Goal: Task Accomplishment & Management: Manage account settings

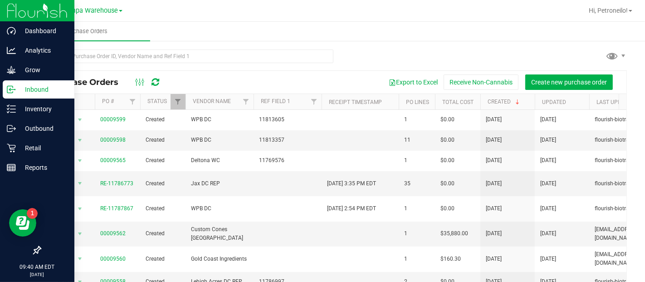
click at [17, 85] on p "Inbound" at bounding box center [43, 89] width 54 height 11
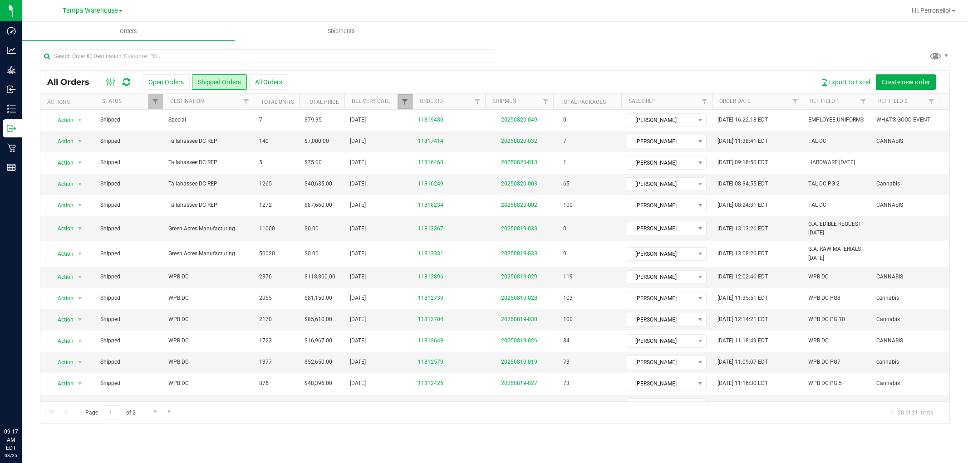
click at [405, 102] on span "Filter" at bounding box center [404, 101] width 7 height 7
click at [486, 158] on span "select" at bounding box center [488, 156] width 7 height 7
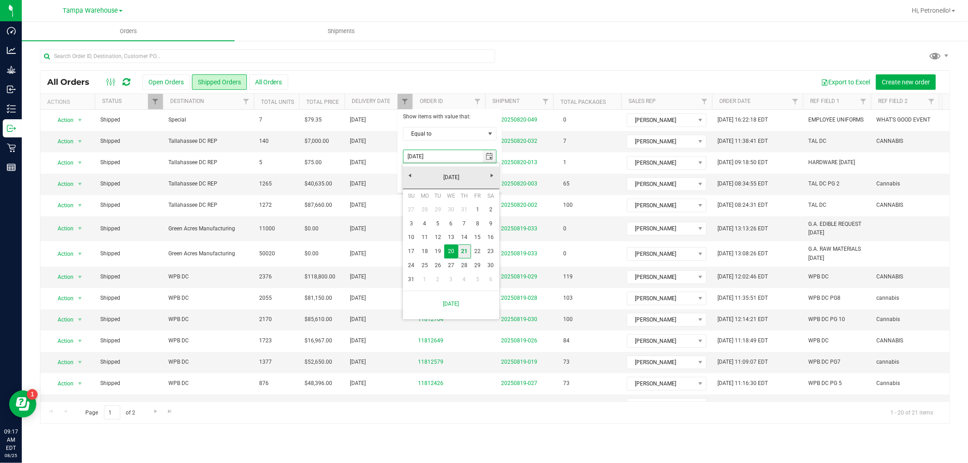
click at [461, 253] on link "21" at bounding box center [464, 251] width 13 height 14
click at [428, 176] on button "Filter" at bounding box center [425, 180] width 44 height 20
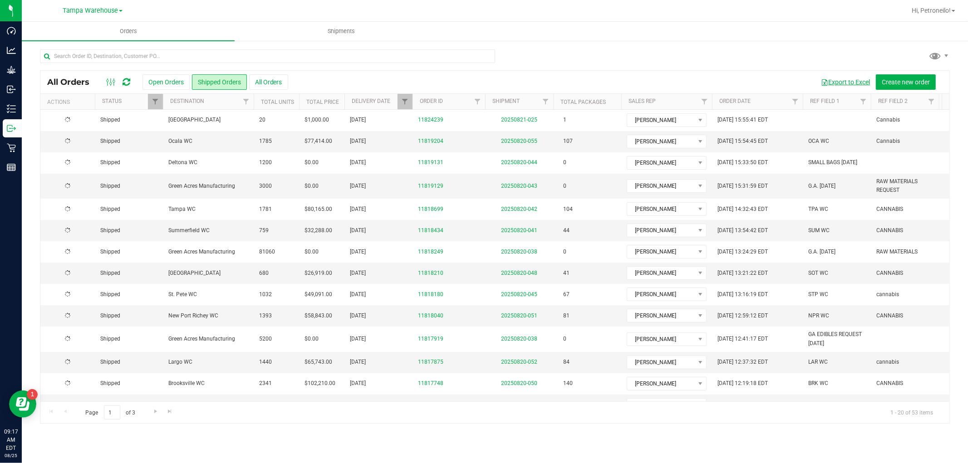
click at [847, 85] on button "Export to Excel" at bounding box center [845, 81] width 61 height 15
click at [407, 103] on span "Filter" at bounding box center [404, 101] width 7 height 7
click at [487, 151] on span "select" at bounding box center [489, 156] width 13 height 13
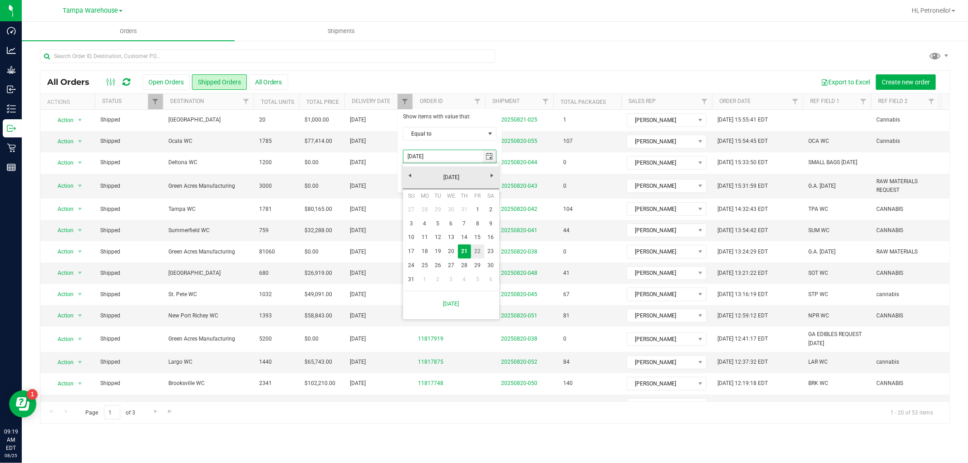
click at [478, 248] on link "22" at bounding box center [477, 251] width 13 height 14
type input "8/22/2025"
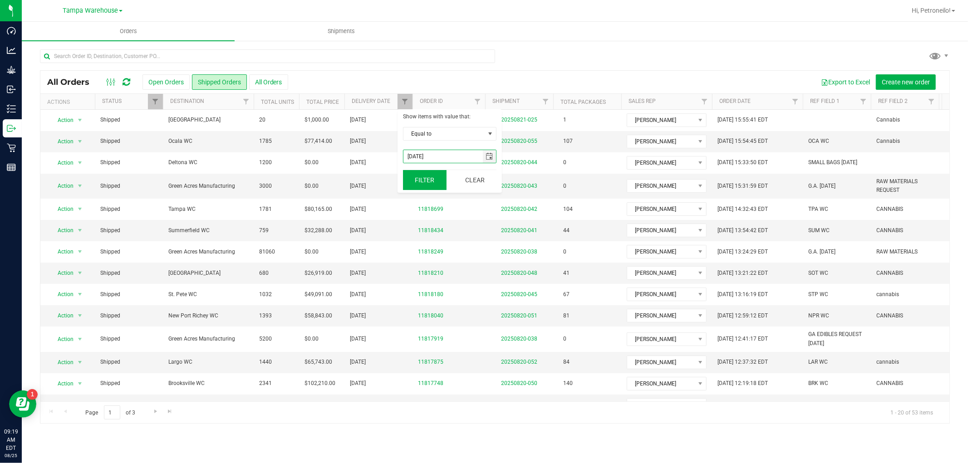
click at [431, 175] on button "Filter" at bounding box center [425, 180] width 44 height 20
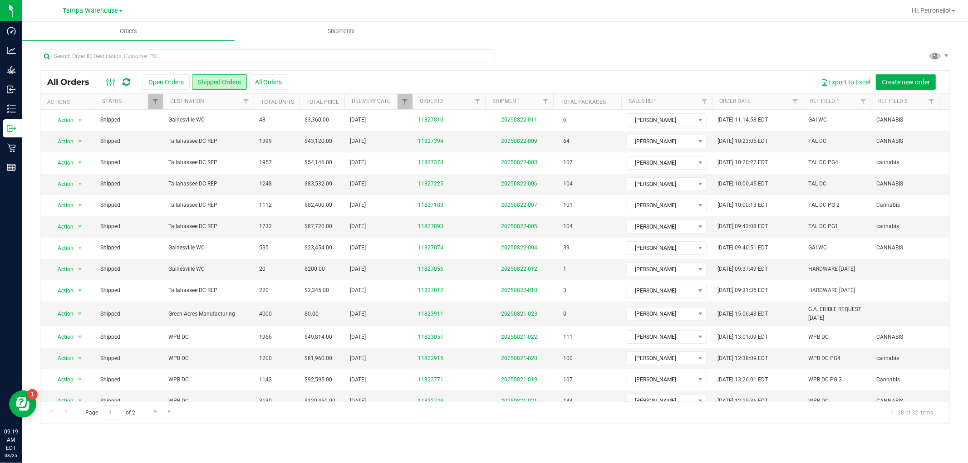
click at [841, 79] on button "Export to Excel" at bounding box center [845, 81] width 61 height 15
click at [838, 83] on button "Export to Excel" at bounding box center [845, 81] width 61 height 15
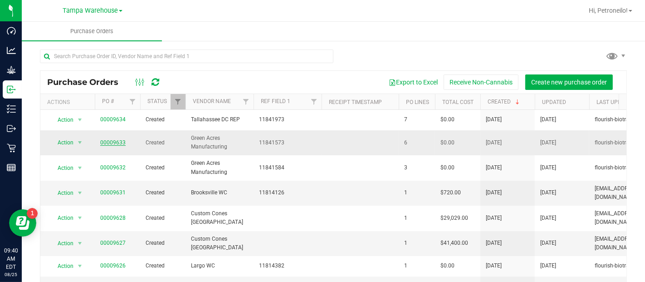
click at [115, 140] on link "00009633" at bounding box center [112, 142] width 25 height 6
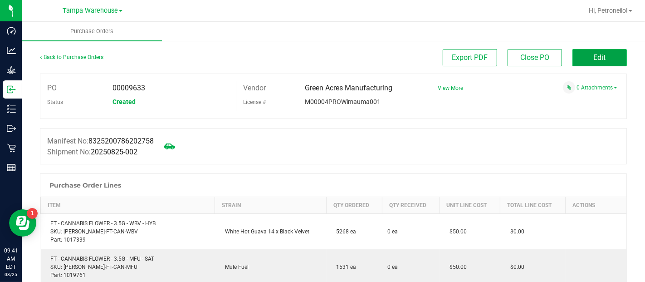
click at [578, 59] on button "Edit" at bounding box center [599, 57] width 54 height 17
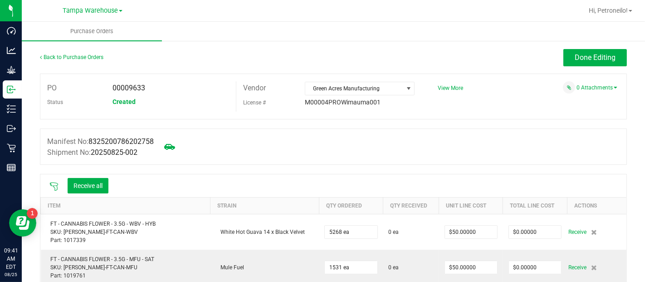
click at [51, 181] on div at bounding box center [54, 185] width 18 height 9
drag, startPoint x: 48, startPoint y: 179, endPoint x: 53, endPoint y: 183, distance: 6.2
click at [53, 183] on div "Receive all" at bounding box center [79, 185] width 68 height 19
click at [53, 183] on icon at bounding box center [54, 186] width 8 height 8
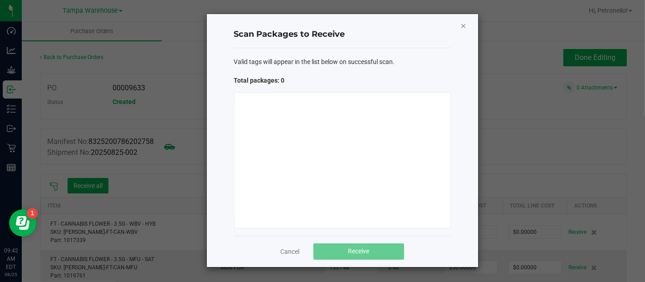
click at [465, 24] on icon "Close" at bounding box center [463, 25] width 6 height 11
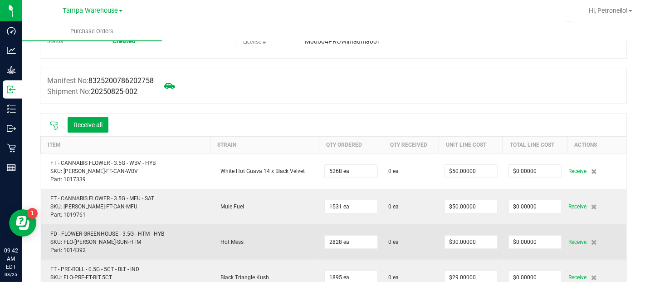
scroll to position [60, 0]
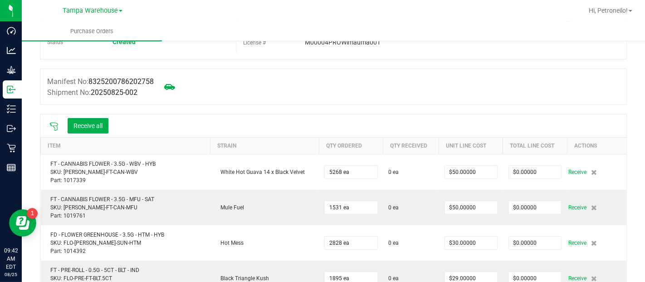
click at [53, 123] on icon at bounding box center [53, 126] width 9 height 9
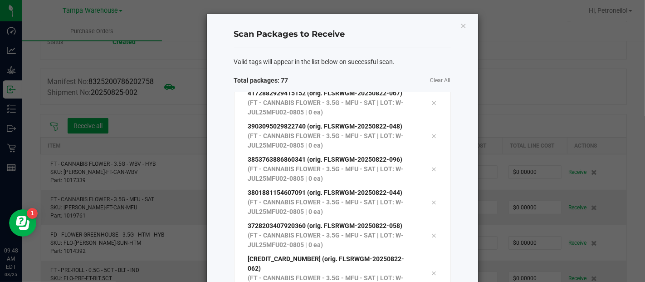
scroll to position [134, 0]
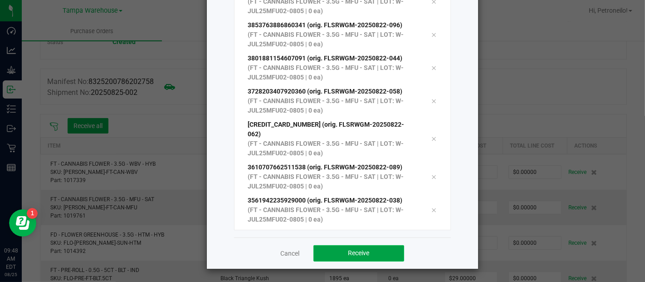
click at [341, 249] on button "Receive" at bounding box center [358, 253] width 91 height 16
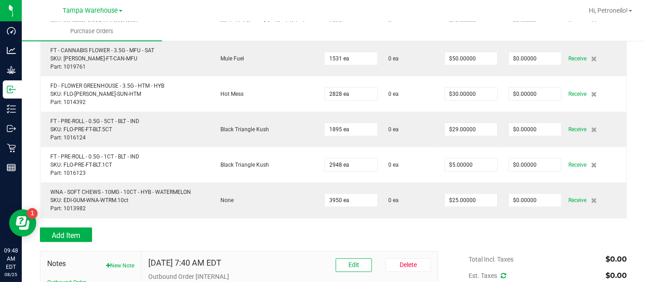
scroll to position [0, 0]
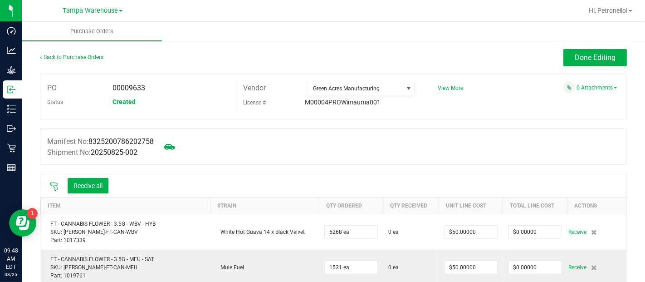
click at [50, 184] on icon at bounding box center [53, 186] width 9 height 9
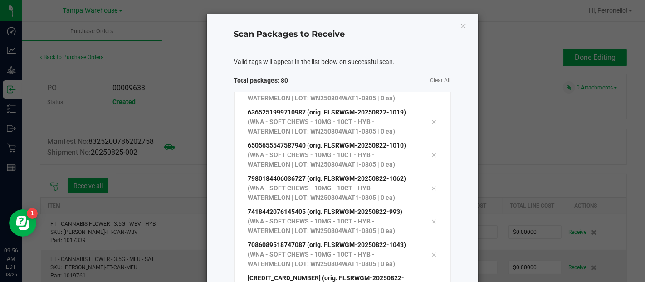
scroll to position [134, 0]
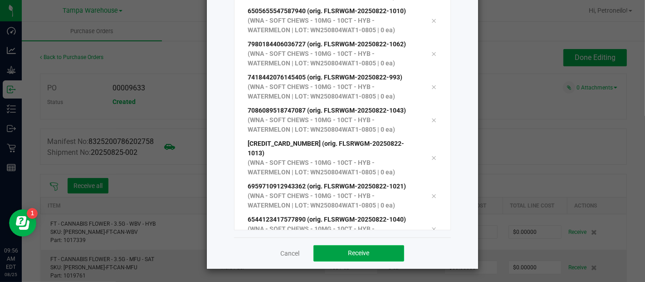
click at [366, 252] on button "Receive" at bounding box center [358, 253] width 91 height 16
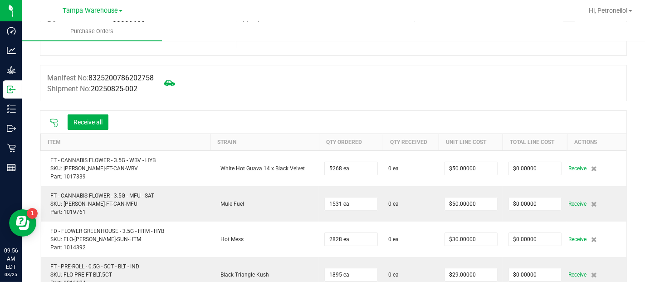
scroll to position [58, 0]
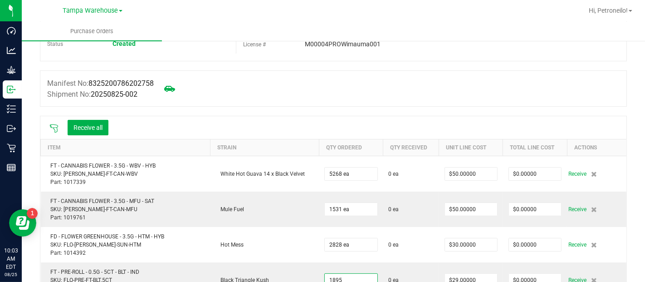
type input "1895 ea"
drag, startPoint x: 324, startPoint y: 274, endPoint x: 268, endPoint y: 109, distance: 173.9
click at [268, 109] on div at bounding box center [333, 111] width 587 height 9
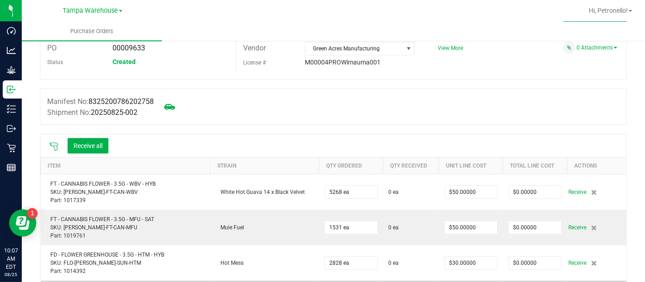
scroll to position [0, 0]
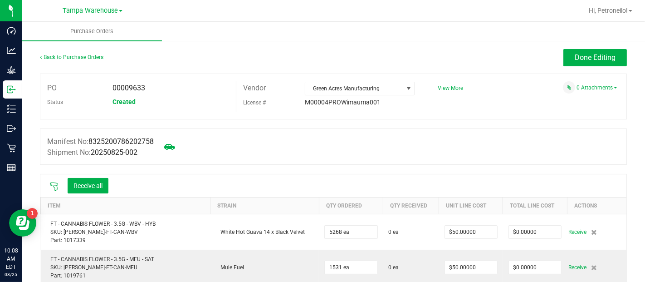
click at [54, 186] on icon at bounding box center [54, 186] width 8 height 8
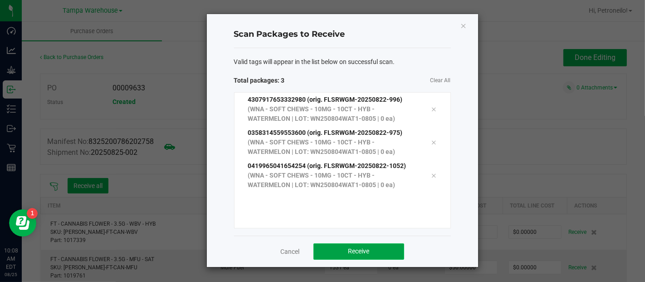
click at [356, 251] on span "Receive" at bounding box center [358, 250] width 21 height 7
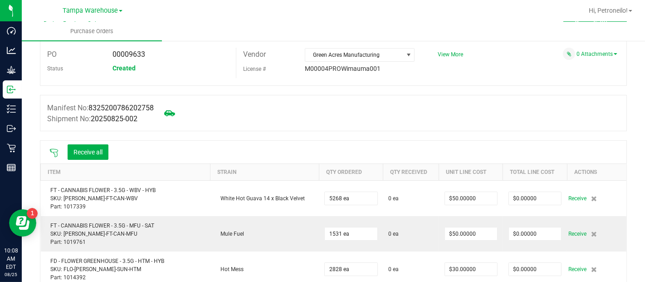
scroll to position [33, 0]
click at [56, 151] on icon at bounding box center [53, 153] width 9 height 9
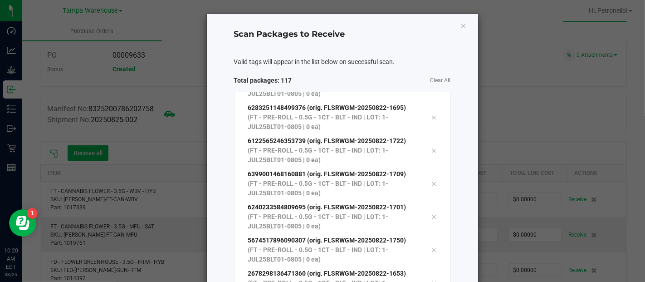
scroll to position [134, 0]
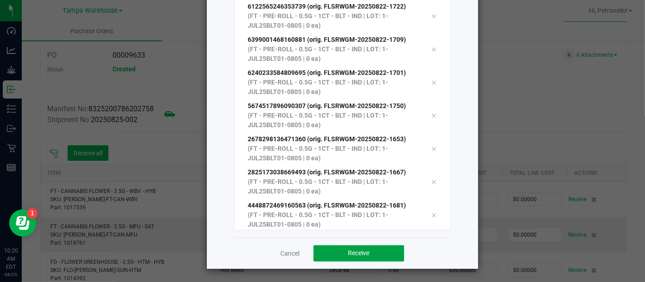
click at [373, 254] on button "Receive" at bounding box center [358, 253] width 91 height 16
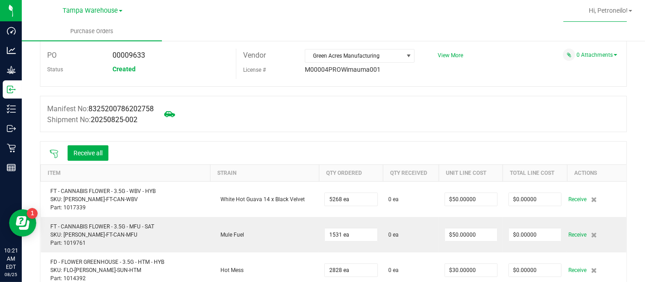
click at [373, 254] on td "2828 ea" at bounding box center [351, 269] width 64 height 35
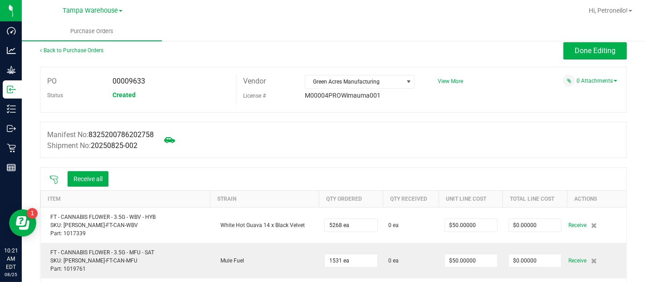
scroll to position [4, 0]
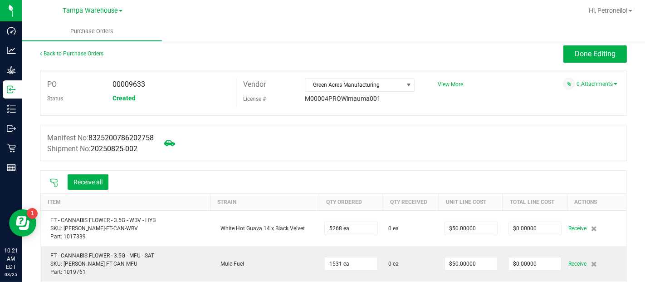
click at [56, 182] on icon at bounding box center [53, 182] width 9 height 9
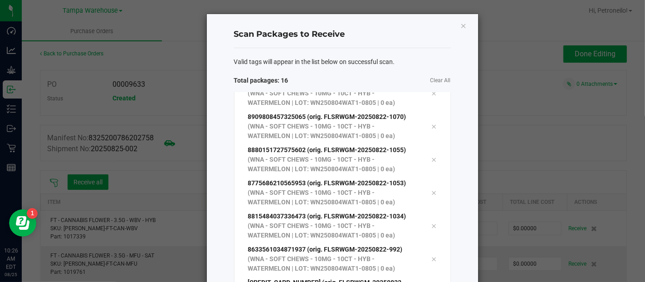
scroll to position [134, 0]
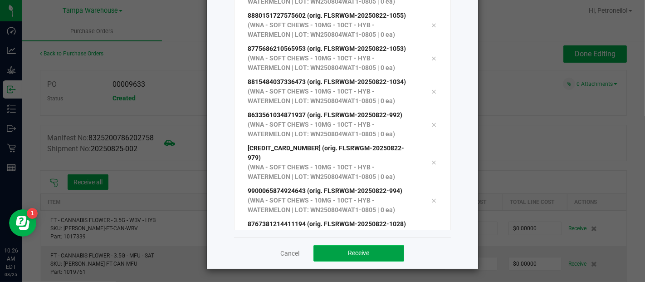
click at [372, 255] on button "Receive" at bounding box center [358, 253] width 91 height 16
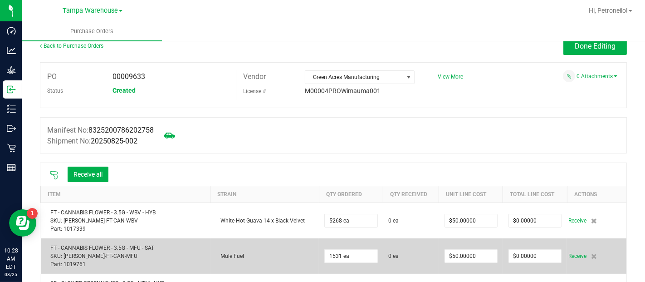
scroll to position [0, 0]
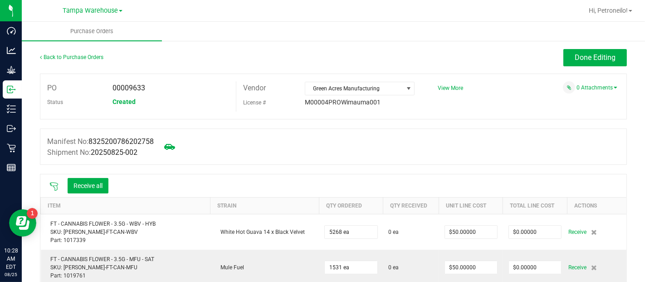
click at [53, 184] on icon at bounding box center [53, 186] width 9 height 9
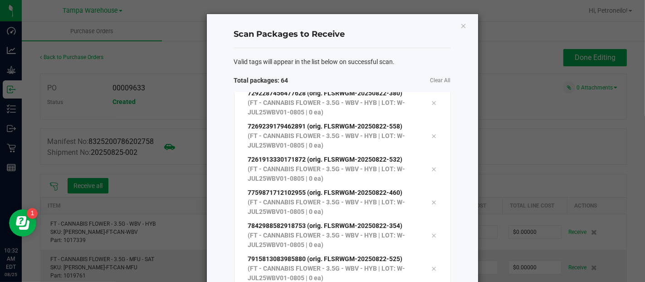
scroll to position [134, 0]
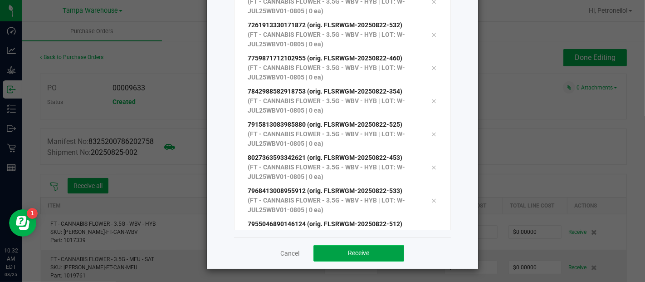
click at [338, 245] on button "Receive" at bounding box center [358, 253] width 91 height 16
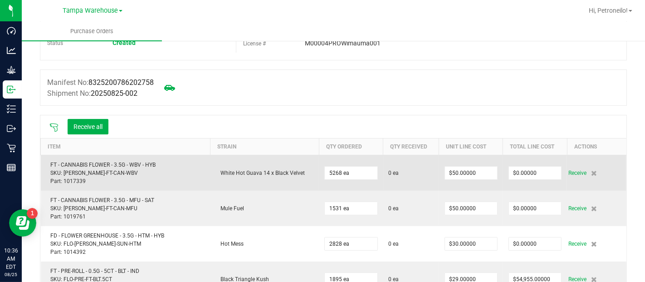
scroll to position [0, 0]
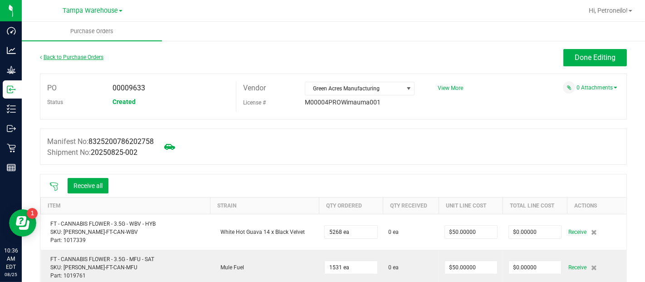
click at [92, 55] on link "Back to Purchase Orders" at bounding box center [72, 57] width 64 height 6
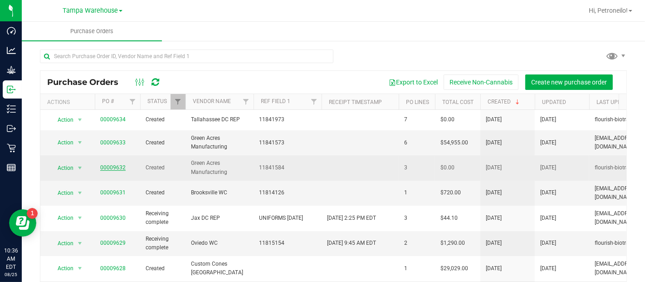
click at [113, 166] on link "00009632" at bounding box center [112, 167] width 25 height 6
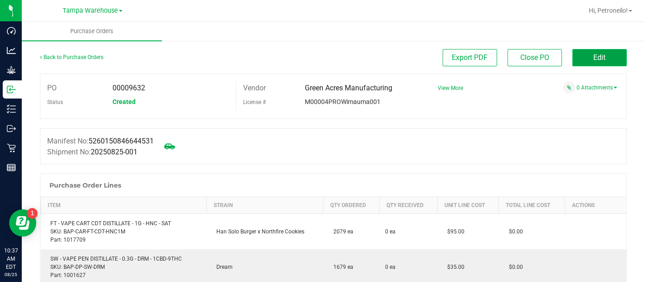
click at [594, 57] on span "Edit" at bounding box center [600, 57] width 12 height 9
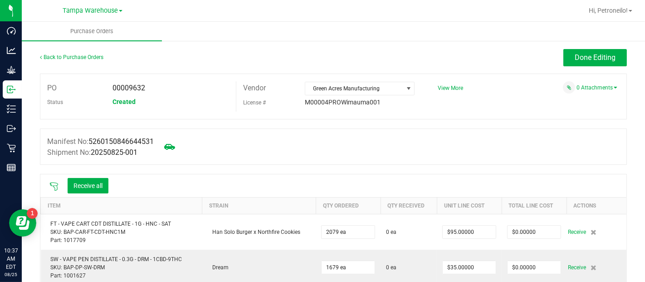
click at [52, 186] on icon at bounding box center [54, 186] width 8 height 8
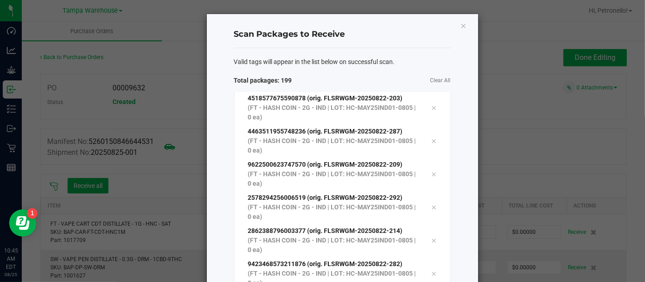
scroll to position [134, 0]
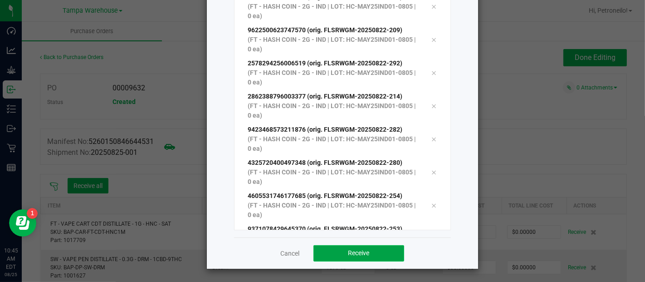
click at [364, 249] on span "Receive" at bounding box center [358, 252] width 21 height 7
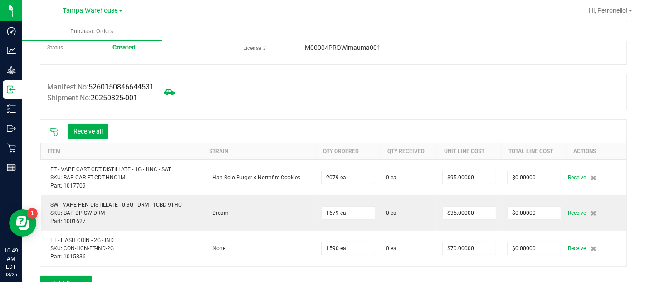
scroll to position [0, 0]
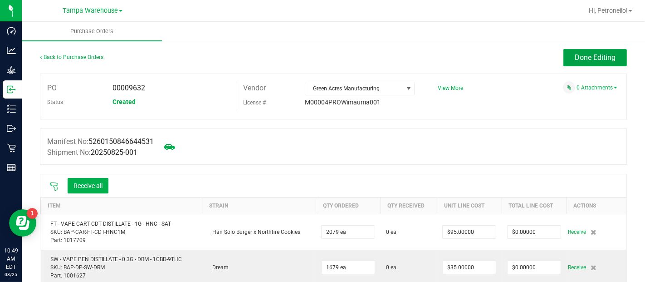
click at [579, 54] on span "Done Editing" at bounding box center [595, 57] width 41 height 9
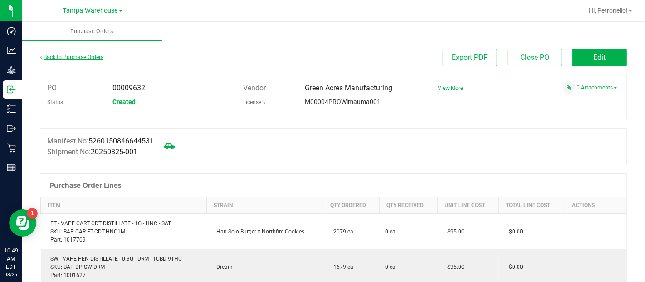
click at [91, 56] on link "Back to Purchase Orders" at bounding box center [72, 57] width 64 height 6
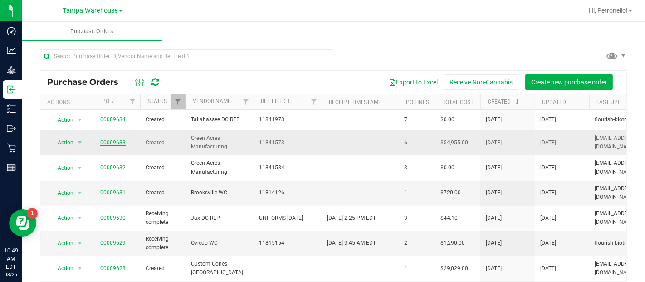
click at [110, 142] on link "00009633" at bounding box center [112, 142] width 25 height 6
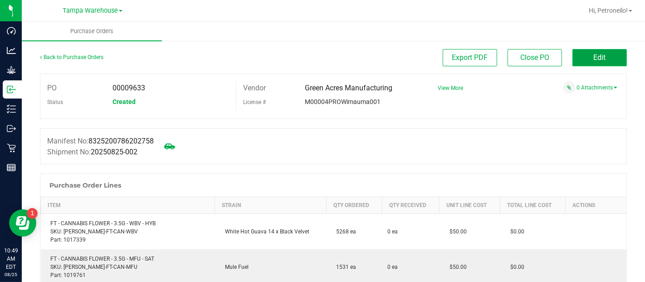
click at [583, 63] on button "Edit" at bounding box center [599, 57] width 54 height 17
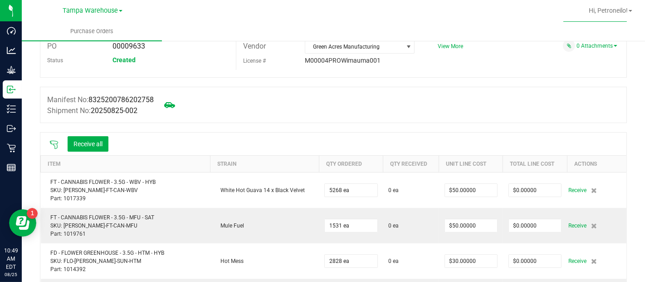
scroll to position [46, 0]
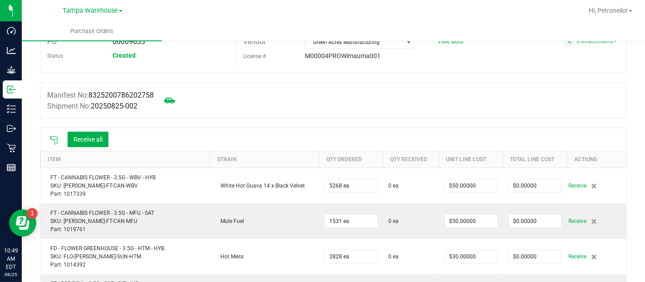
click at [53, 138] on icon at bounding box center [53, 140] width 9 height 9
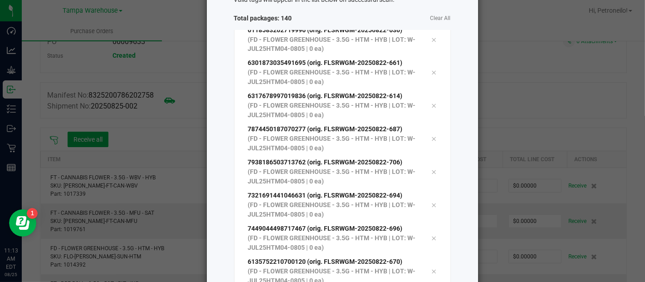
scroll to position [134, 0]
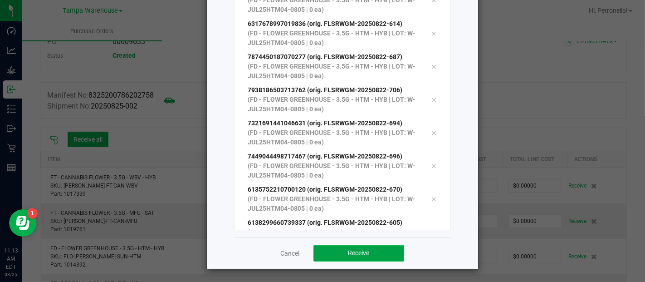
click at [350, 254] on span "Receive" at bounding box center [358, 252] width 21 height 7
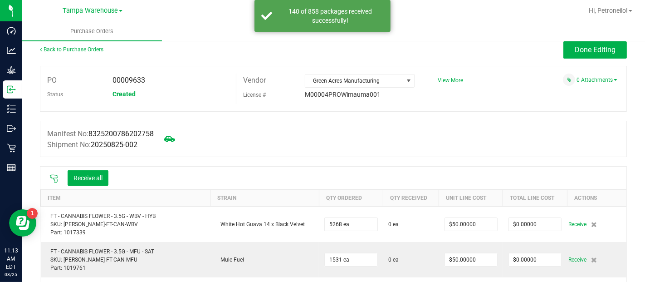
scroll to position [0, 0]
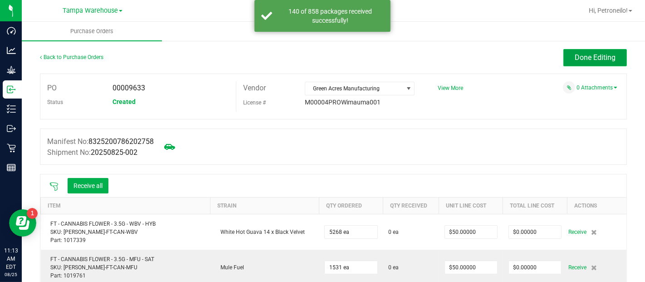
click at [578, 58] on span "Done Editing" at bounding box center [595, 57] width 41 height 9
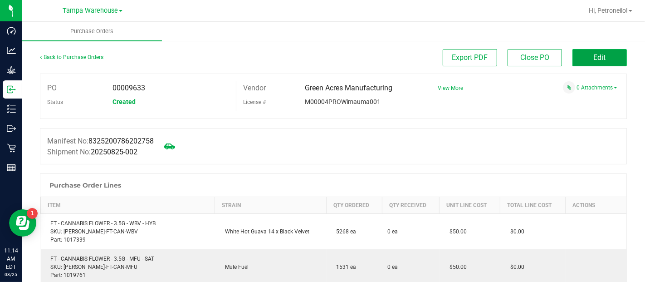
click at [583, 59] on button "Edit" at bounding box center [599, 57] width 54 height 17
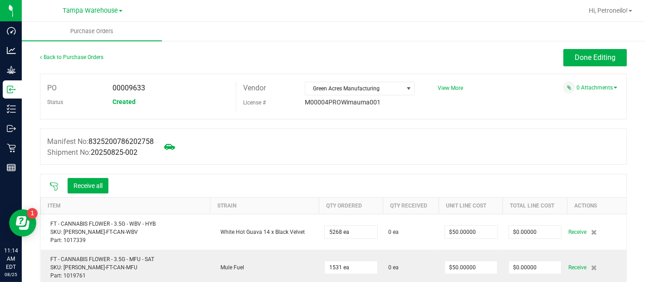
click at [55, 183] on icon at bounding box center [53, 186] width 9 height 9
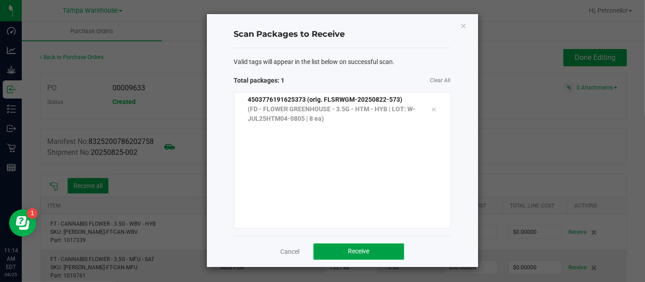
click at [362, 248] on span "Receive" at bounding box center [358, 250] width 21 height 7
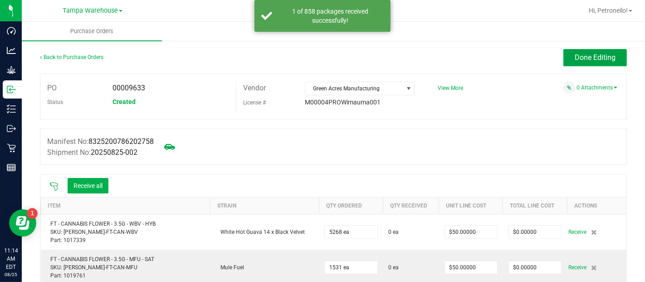
click at [575, 60] on span "Done Editing" at bounding box center [595, 57] width 41 height 9
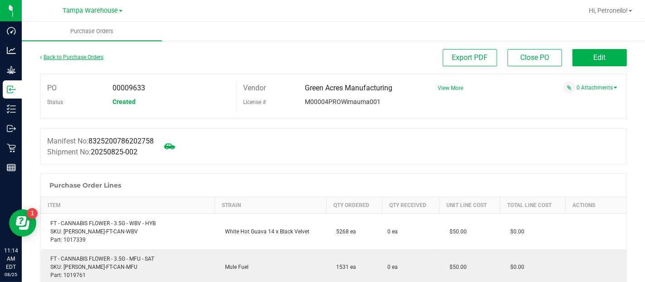
click at [100, 55] on link "Back to Purchase Orders" at bounding box center [72, 57] width 64 height 6
click at [76, 55] on link "Back to Purchase Orders" at bounding box center [72, 57] width 64 height 6
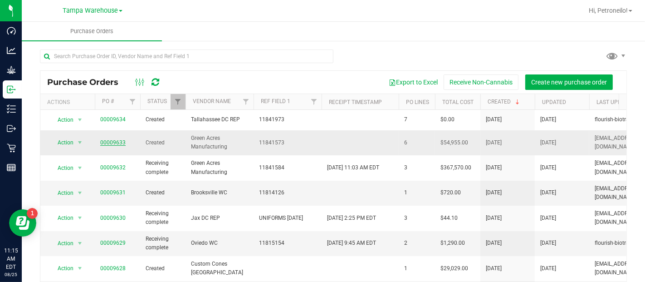
click at [121, 141] on link "00009633" at bounding box center [112, 142] width 25 height 6
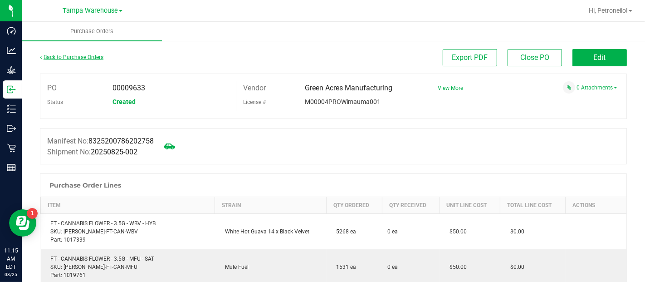
click at [71, 56] on link "Back to Purchase Orders" at bounding box center [72, 57] width 64 height 6
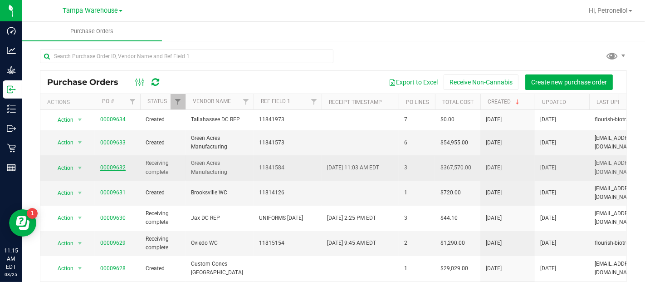
click at [112, 169] on link "00009632" at bounding box center [112, 167] width 25 height 6
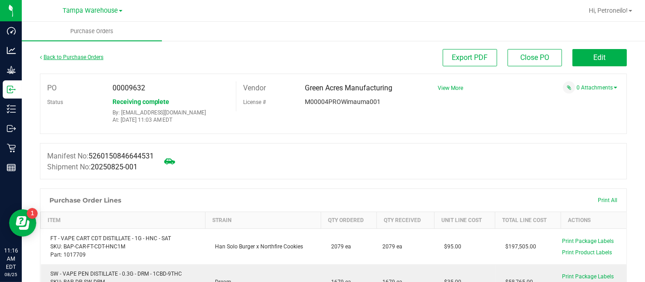
click at [89, 56] on link "Back to Purchase Orders" at bounding box center [72, 57] width 64 height 6
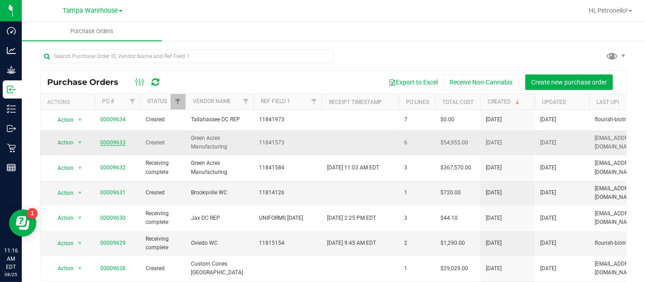
click at [112, 139] on link "00009633" at bounding box center [112, 142] width 25 height 6
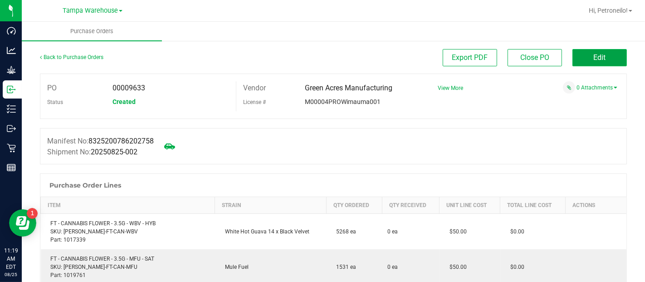
click at [600, 54] on button "Edit" at bounding box center [599, 57] width 54 height 17
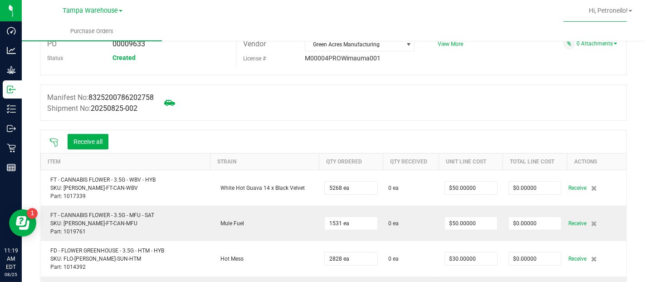
scroll to position [44, 0]
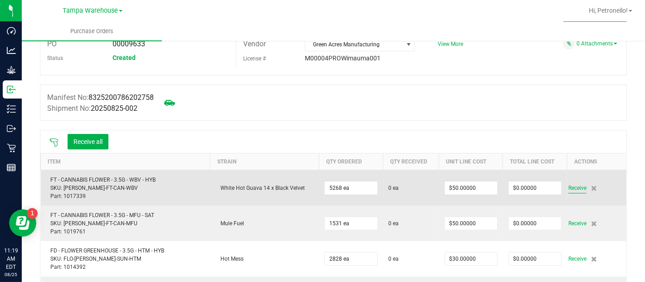
click at [568, 189] on span "Receive" at bounding box center [577, 187] width 18 height 11
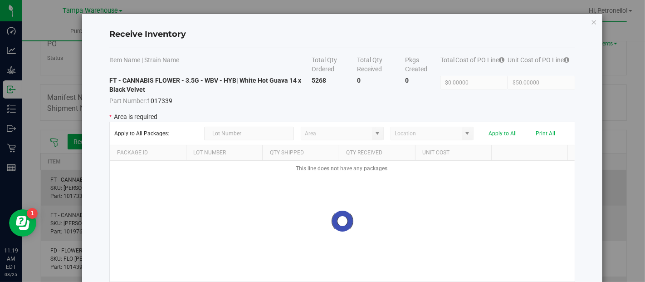
type input "State Pantry 1"
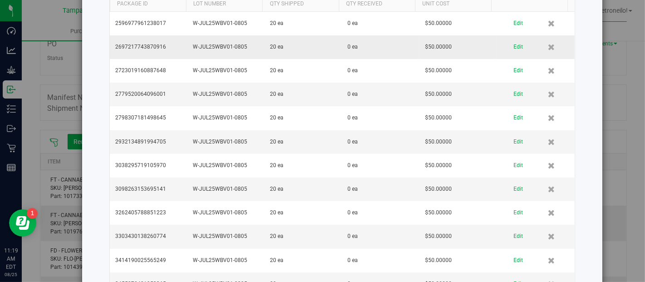
scroll to position [0, 0]
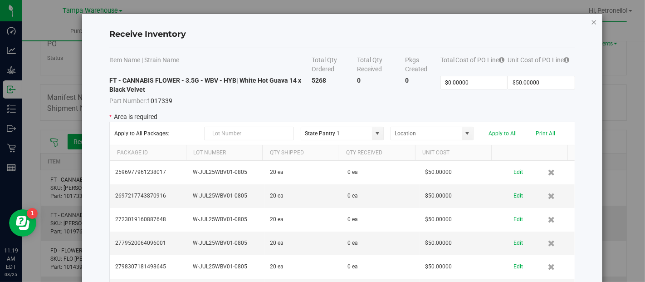
click at [591, 19] on icon "Close modal" at bounding box center [594, 21] width 6 height 11
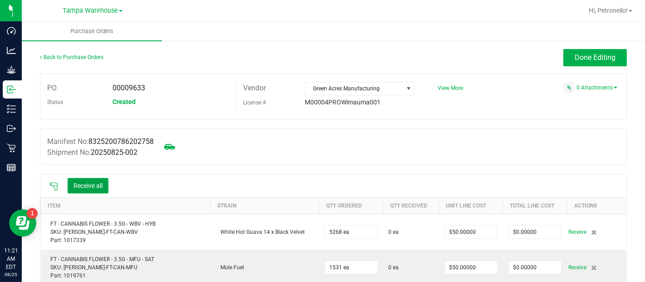
click at [87, 181] on button "Receive all" at bounding box center [88, 185] width 41 height 15
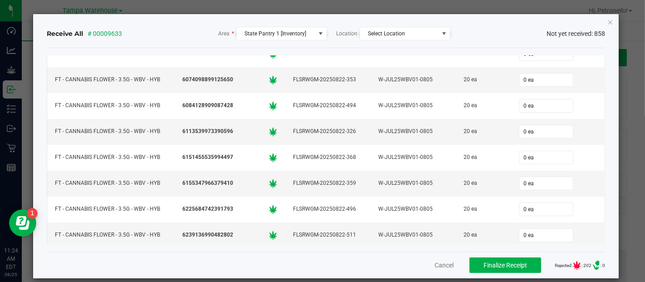
scroll to position [10758, 0]
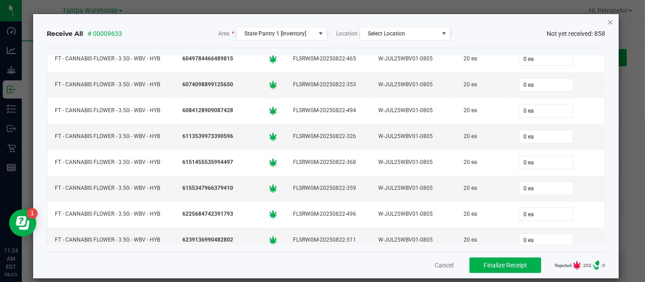
click at [607, 23] on icon "Close" at bounding box center [610, 21] width 6 height 11
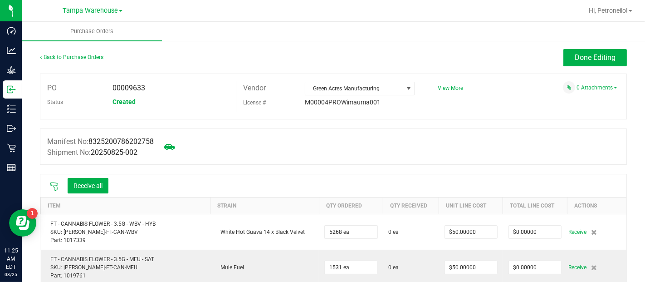
click at [52, 185] on icon at bounding box center [53, 186] width 9 height 9
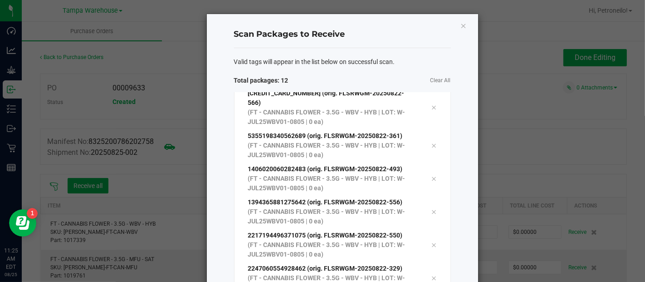
scroll to position [134, 0]
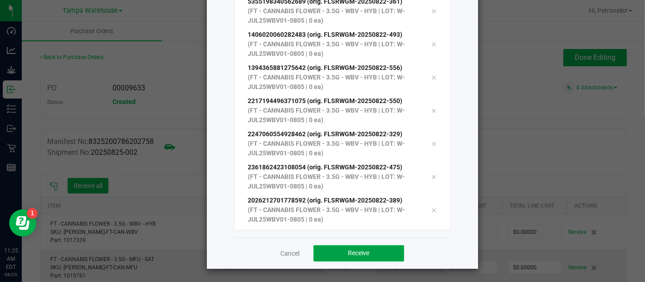
click at [330, 255] on button "Receive" at bounding box center [358, 253] width 91 height 16
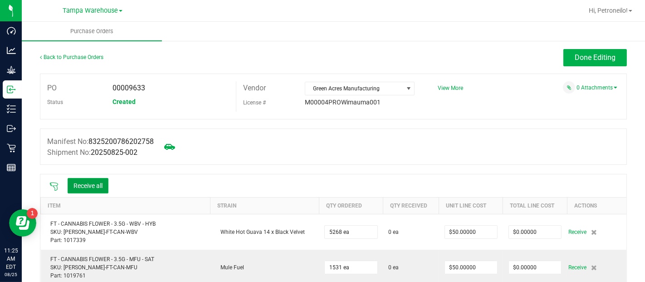
click at [91, 185] on button "Receive all" at bounding box center [88, 185] width 41 height 15
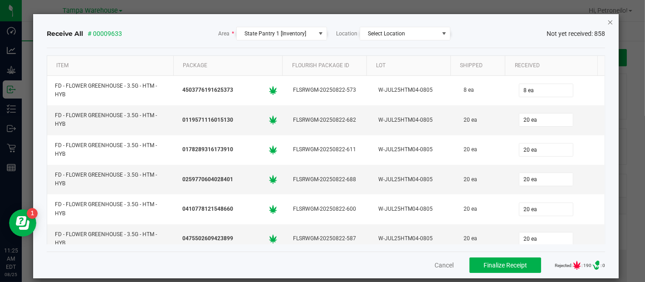
click at [607, 22] on icon "Close" at bounding box center [610, 21] width 6 height 11
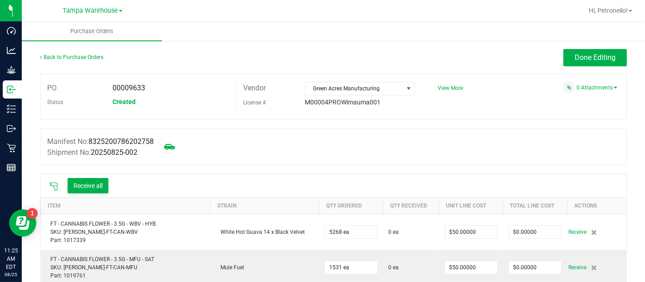
click at [53, 185] on icon at bounding box center [53, 186] width 9 height 9
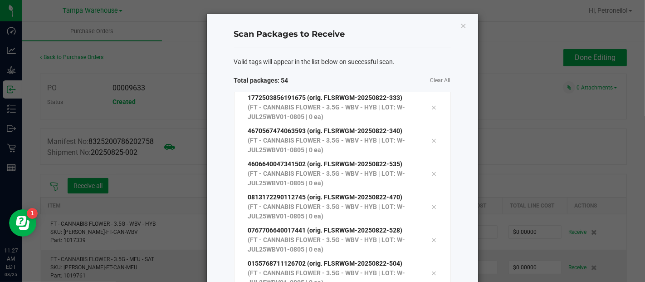
scroll to position [1539, 0]
click at [460, 25] on icon "Close" at bounding box center [463, 25] width 6 height 11
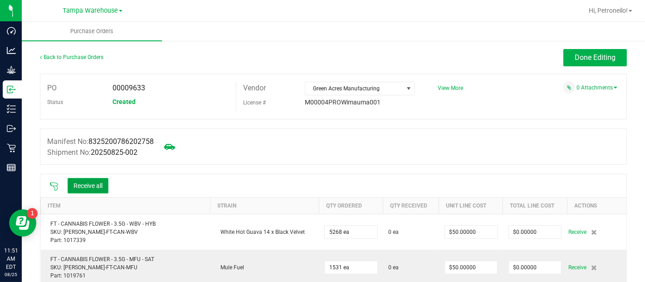
click at [88, 188] on button "Receive all" at bounding box center [88, 185] width 41 height 15
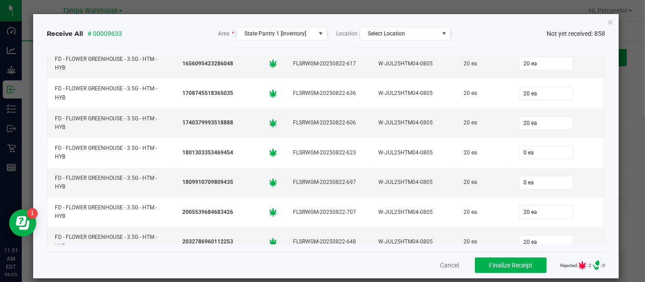
scroll to position [472, 0]
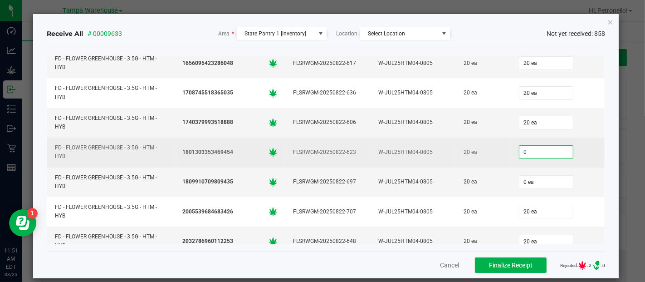
click at [519, 147] on input "0" at bounding box center [546, 152] width 54 height 13
type input "20"
type input "0"
type input "20 ea"
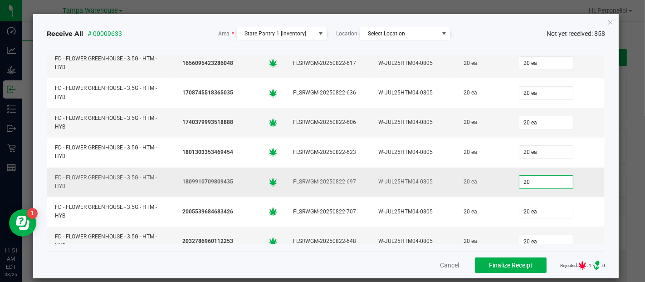
type input "20 ea"
click at [483, 169] on td "20 ea" at bounding box center [483, 181] width 55 height 29
click at [489, 266] on span "Finalize Receipt" at bounding box center [511, 264] width 44 height 7
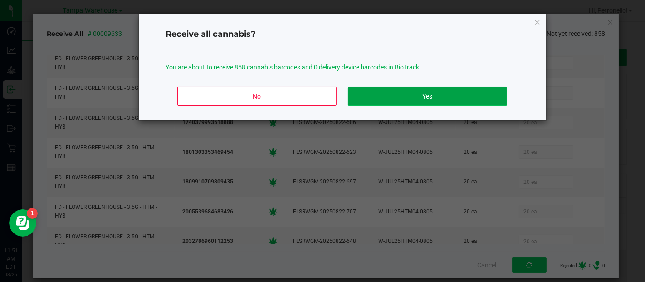
click at [442, 96] on button "Yes" at bounding box center [427, 96] width 159 height 19
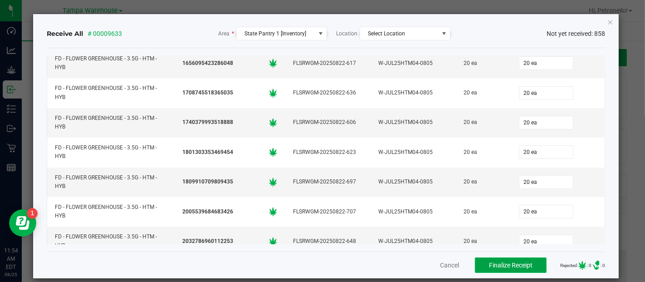
click at [489, 262] on span "Finalize Receipt" at bounding box center [511, 264] width 44 height 7
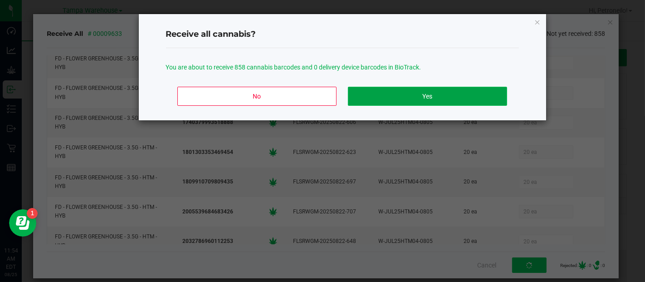
click at [467, 97] on button "Yes" at bounding box center [427, 96] width 159 height 19
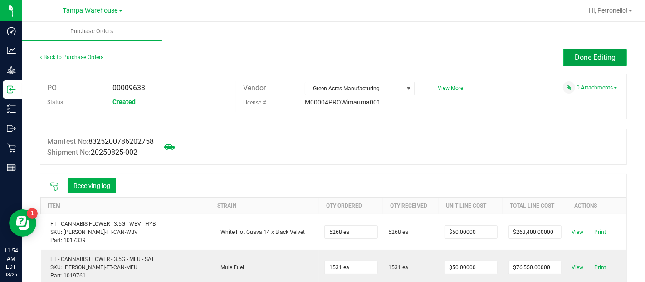
click at [576, 53] on span "Done Editing" at bounding box center [595, 57] width 41 height 9
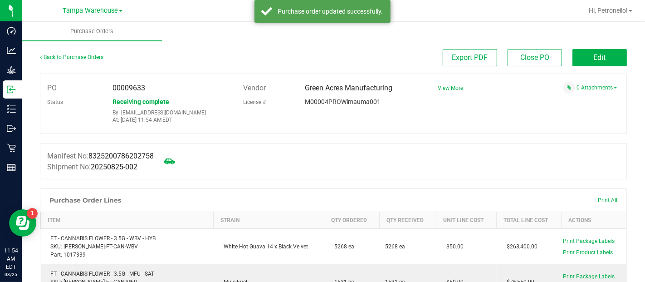
click at [513, 120] on div "PO 00009633 Status Receiving complete By: [EMAIL_ADDRESS][DOMAIN_NAME] At: [DAT…" at bounding box center [333, 103] width 587 height 60
